Goal: Information Seeking & Learning: Learn about a topic

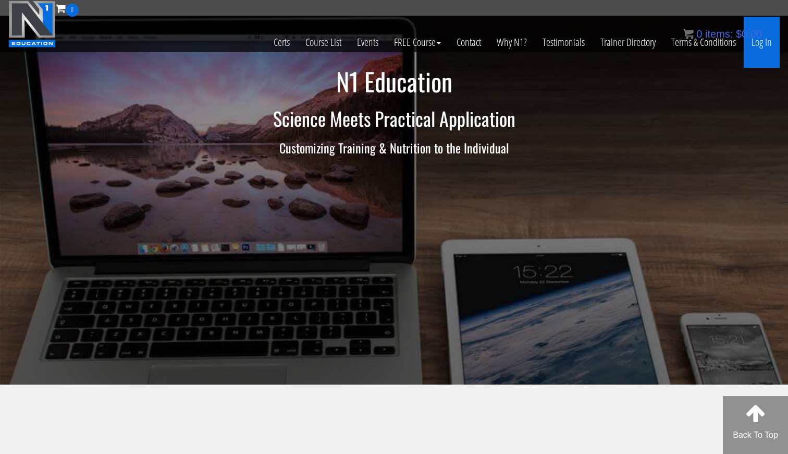
click at [763, 44] on link "Log In" at bounding box center [762, 42] width 36 height 51
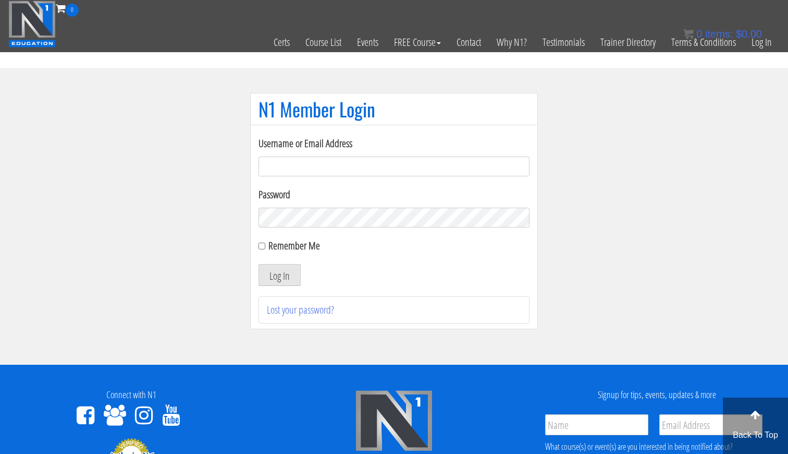
type input "gn01766500@gmail.com"
click at [279, 275] on button "Log In" at bounding box center [280, 275] width 42 height 22
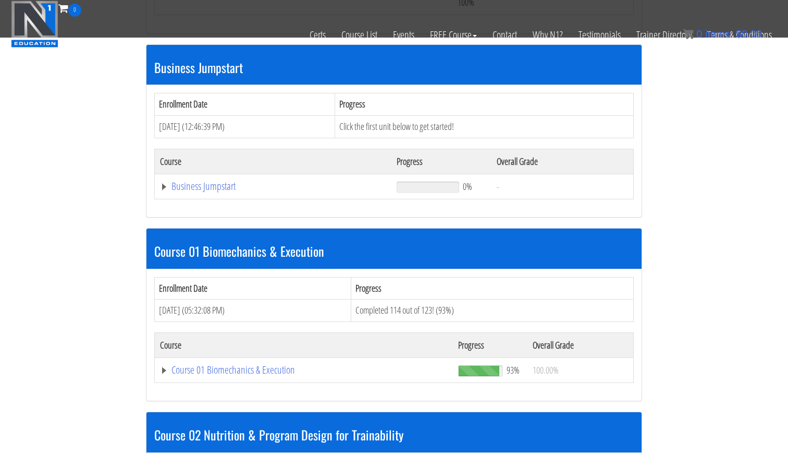
scroll to position [348, 0]
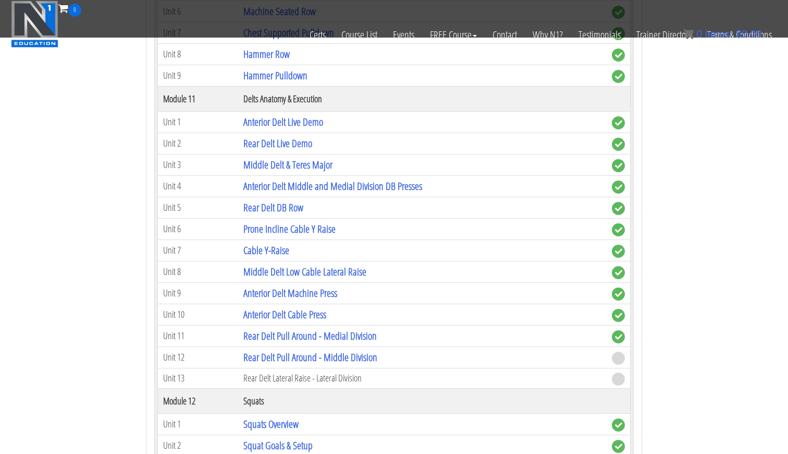
scroll to position [2405, 0]
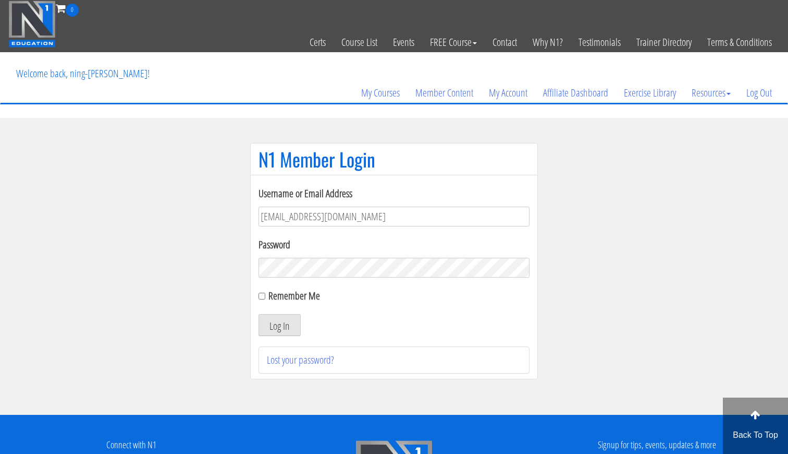
click at [274, 255] on div "Password" at bounding box center [394, 257] width 271 height 41
click at [313, 218] on input "gn01766500@gmail.com" at bounding box center [394, 216] width 271 height 20
drag, startPoint x: 376, startPoint y: 216, endPoint x: 217, endPoint y: 200, distance: 160.3
click at [217, 201] on section "N1 Member Login Username or Email Address gn01766500@gmail.com Password Remembe…" at bounding box center [394, 266] width 788 height 297
type input "[EMAIL_ADDRESS][DOMAIN_NAME]"
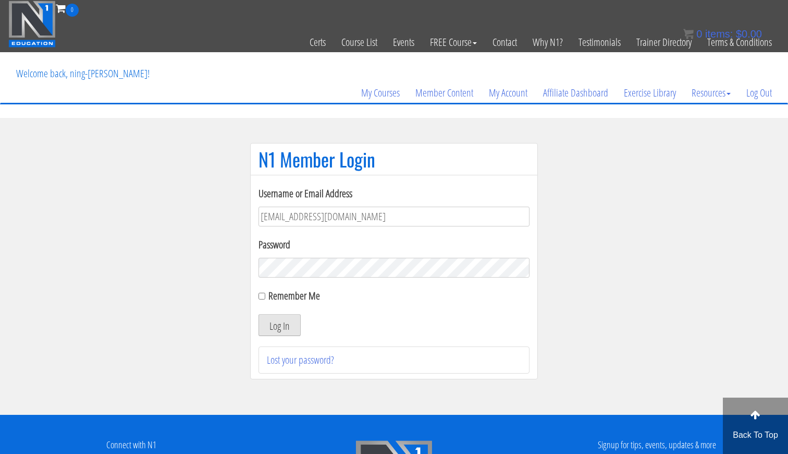
click at [276, 331] on button "Log In" at bounding box center [280, 325] width 42 height 22
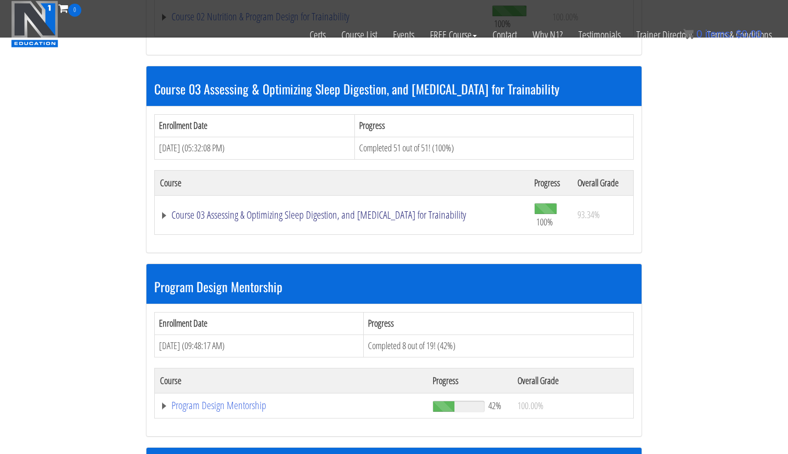
scroll to position [874, 0]
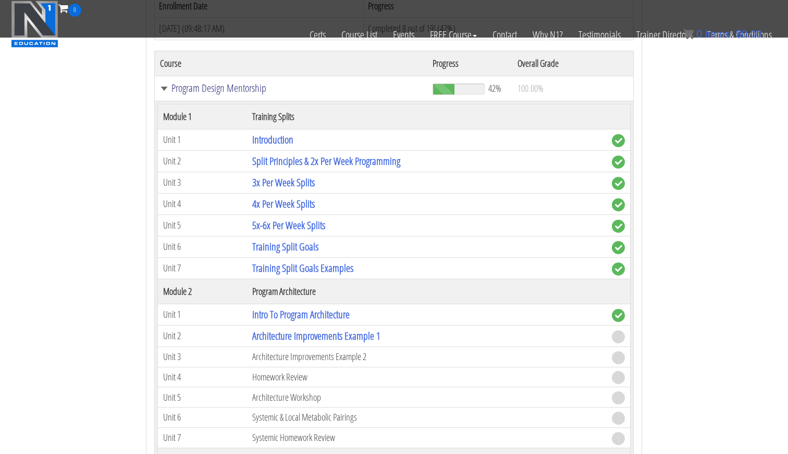
scroll to position [1222, 0]
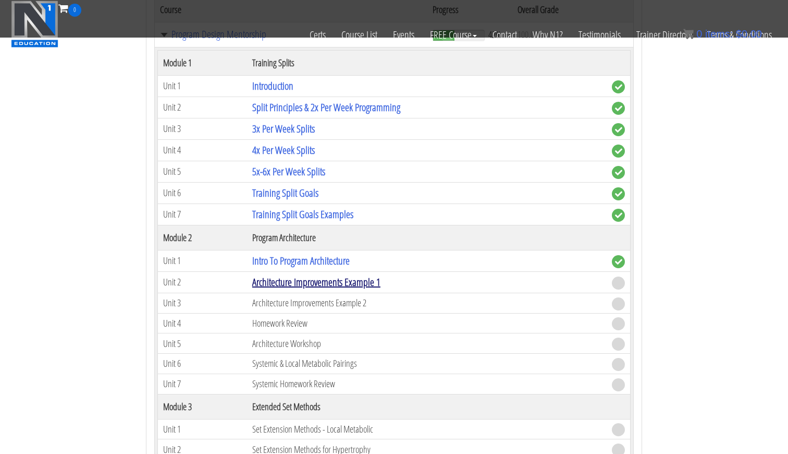
click at [310, 275] on link "Architecture Improvements Example 1" at bounding box center [316, 282] width 128 height 14
